Goal: Go to known website: Access a specific website the user already knows

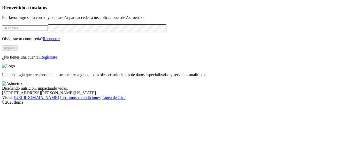
type input "[PERSON_NAME][EMAIL_ADDRESS][PERSON_NAME][DOMAIN_NAME]"
click at [18, 51] on button "Ingresa" at bounding box center [10, 47] width 16 height 5
